Goal: Task Accomplishment & Management: Complete application form

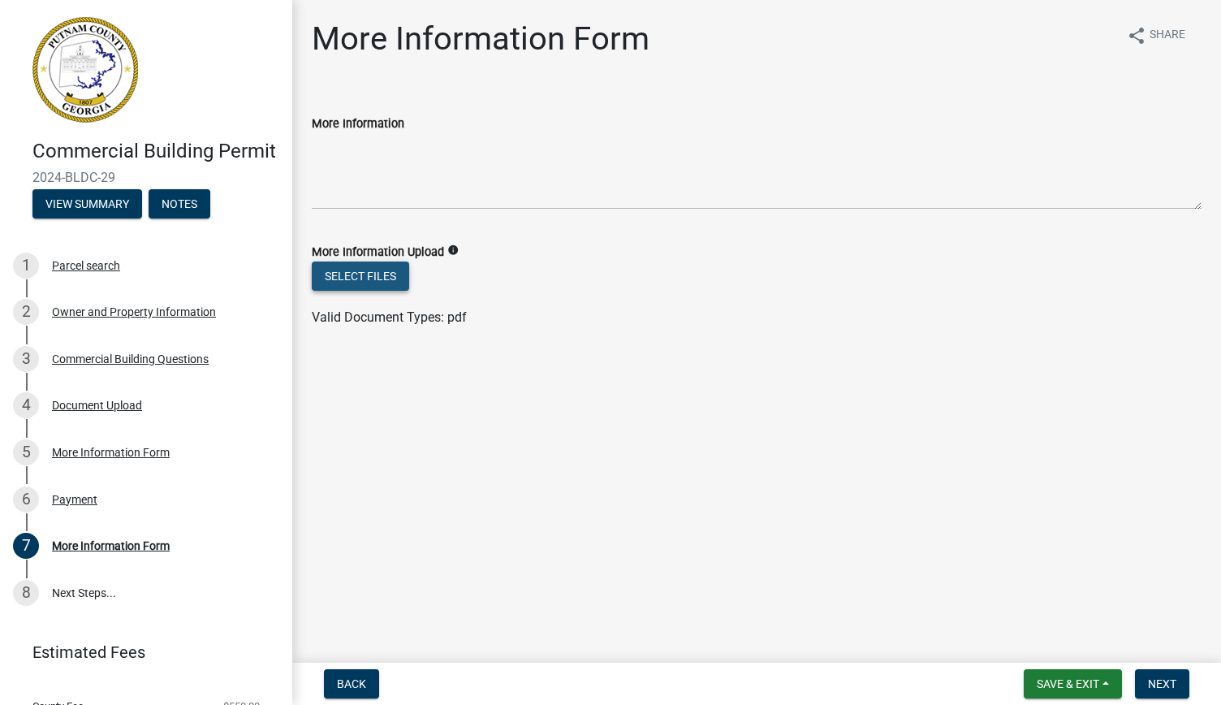
click at [381, 279] on button "Select files" at bounding box center [360, 275] width 97 height 29
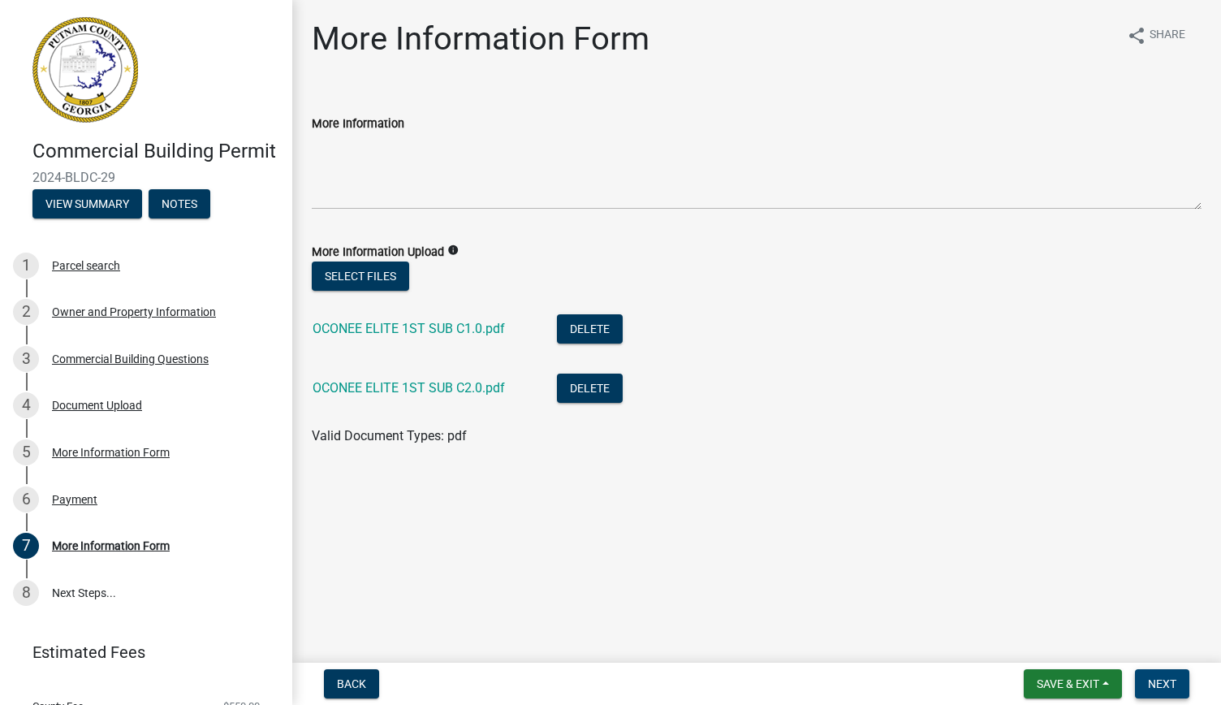
click at [1167, 686] on span "Next" at bounding box center [1162, 683] width 28 height 13
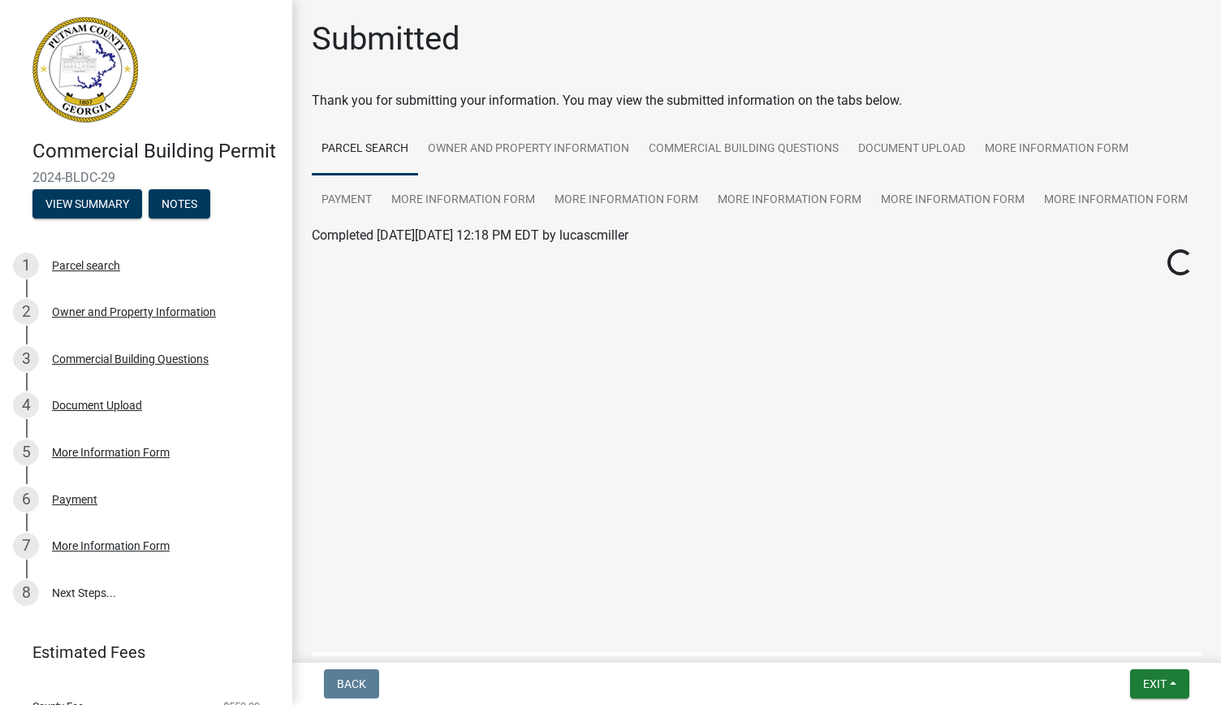
click at [1076, 681] on div "Back Exit Save Save & Exit" at bounding box center [756, 683] width 903 height 29
click at [1161, 689] on span "Exit" at bounding box center [1155, 683] width 24 height 13
click at [1130, 642] on button "Save & Exit" at bounding box center [1125, 641] width 130 height 39
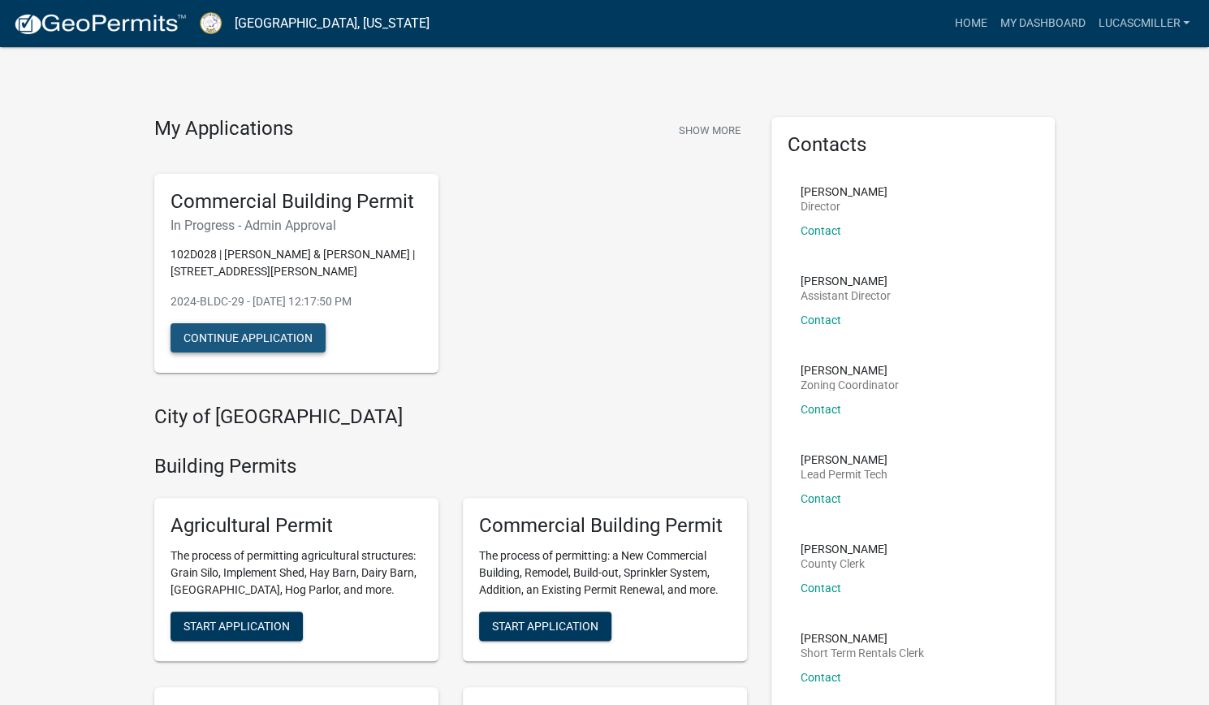
click at [280, 336] on button "Continue Application" at bounding box center [247, 337] width 155 height 29
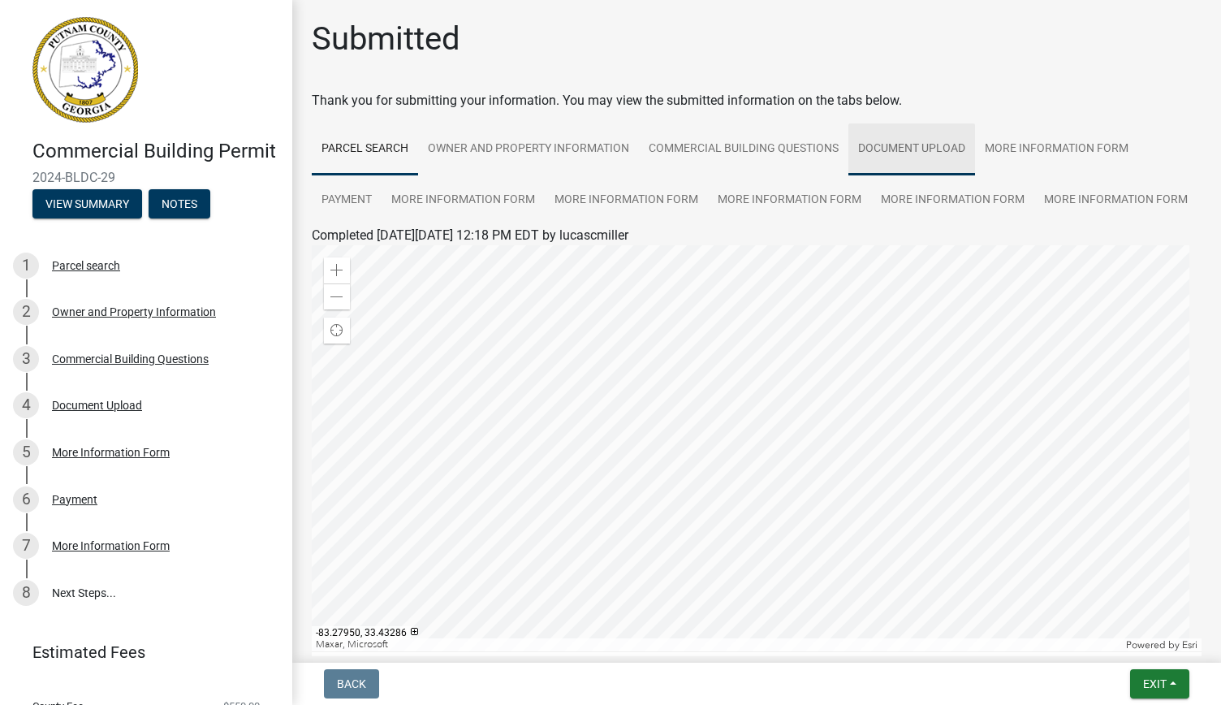
click at [913, 148] on link "Document Upload" at bounding box center [911, 149] width 127 height 52
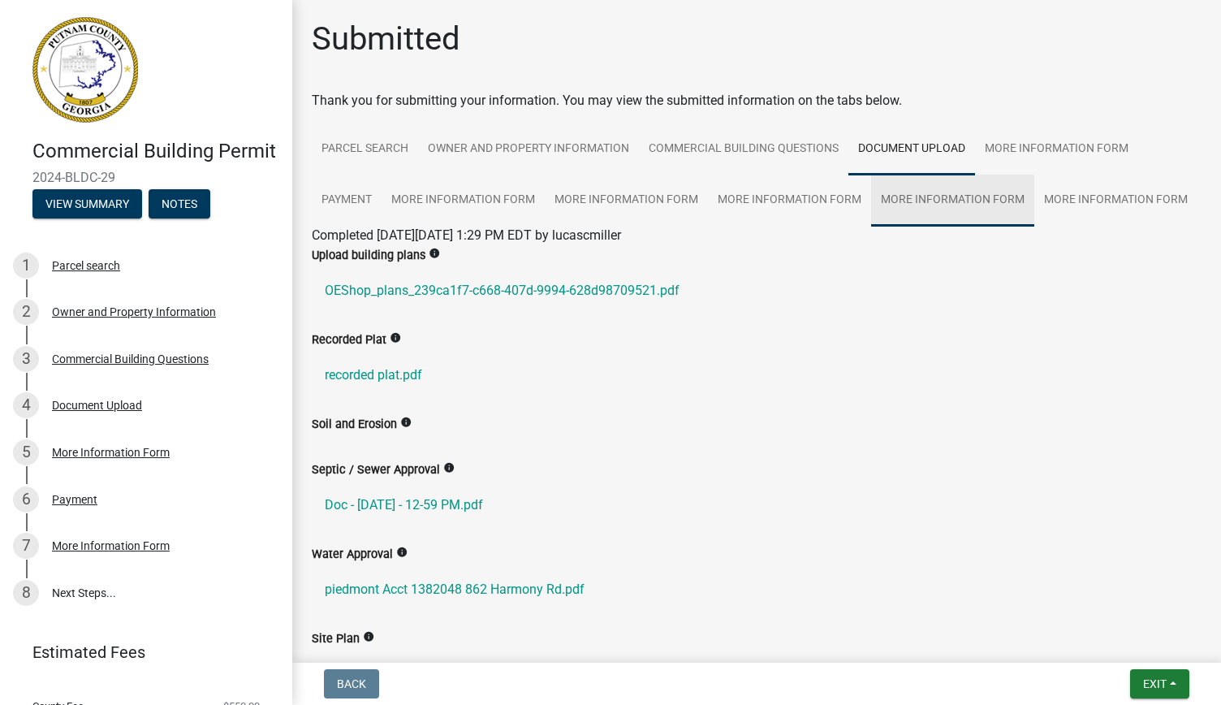
click at [927, 194] on link "More Information Form" at bounding box center [952, 201] width 163 height 52
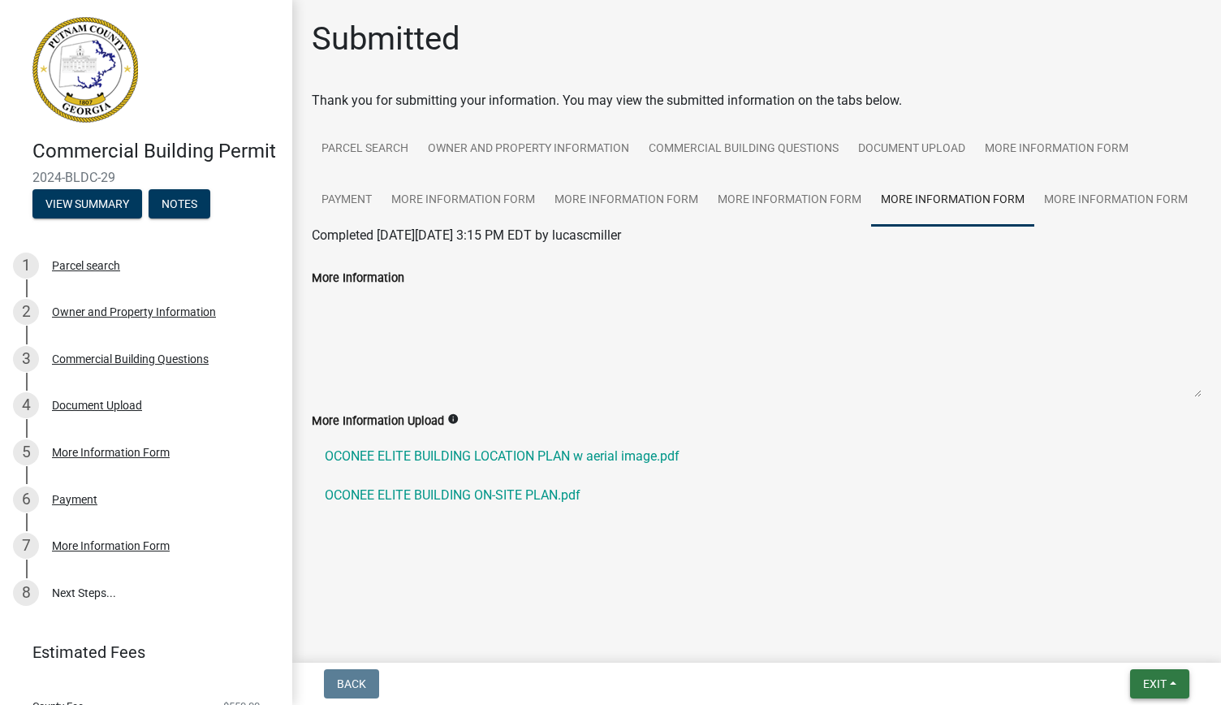
click at [1154, 682] on span "Exit" at bounding box center [1155, 683] width 24 height 13
click at [1128, 650] on button "Save & Exit" at bounding box center [1125, 641] width 130 height 39
